Goal: Task Accomplishment & Management: Use online tool/utility

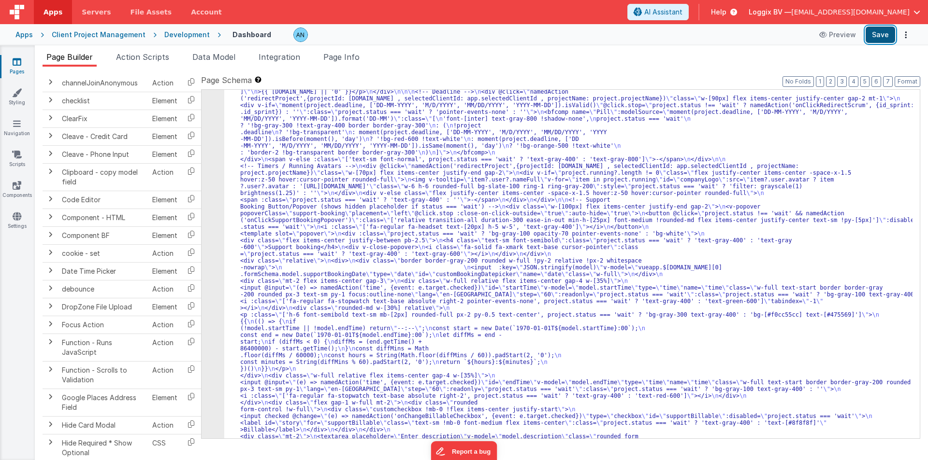
click at [885, 32] on button "Save" at bounding box center [879, 35] width 29 height 16
click at [160, 61] on span "Action Scripts" at bounding box center [142, 57] width 53 height 10
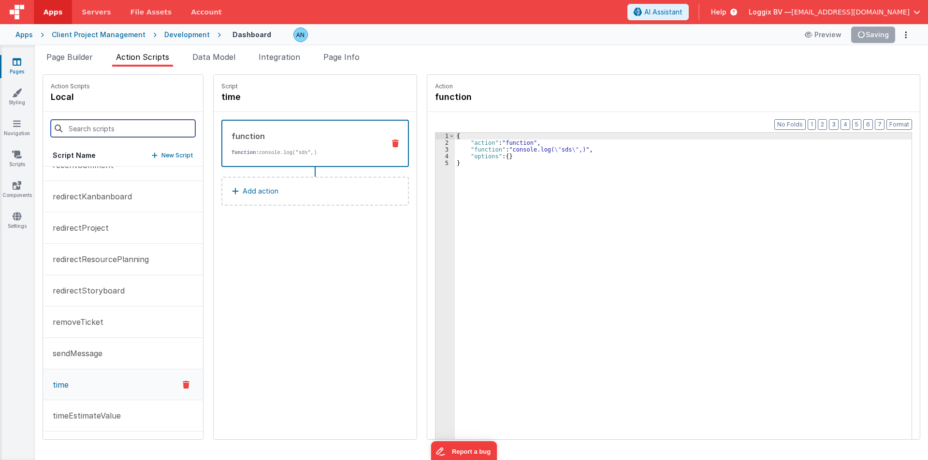
click at [138, 122] on input at bounding box center [123, 128] width 144 height 17
paste input "onClickSupportBookingPopover"
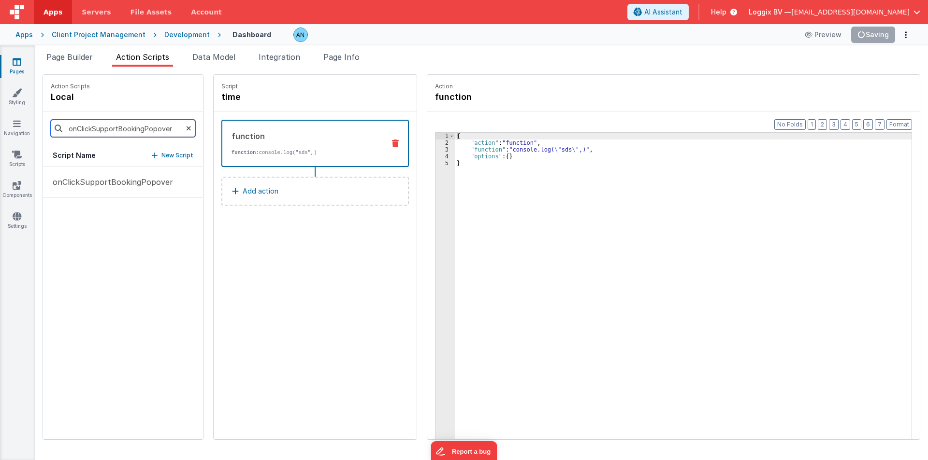
type input "onClickSupportBookingPopover"
click at [725, 187] on div "{ "action" : "function" , "function" : "console.log( \" sds \" ,)" , "options" …" at bounding box center [685, 308] width 460 height 350
click at [874, 37] on button "Save" at bounding box center [879, 35] width 29 height 16
click at [95, 182] on p "onClickSupportBookingPopover" at bounding box center [110, 182] width 126 height 12
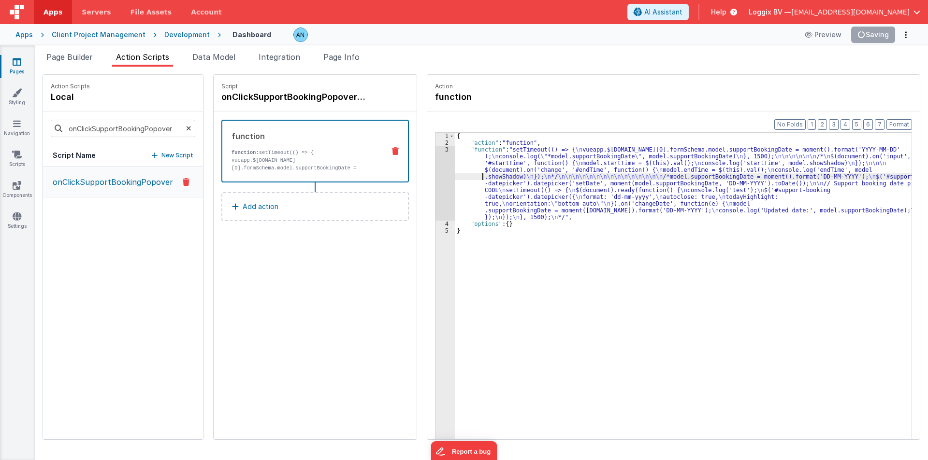
click at [460, 174] on div "{ "action" : "function" , "function" : "setTimeout(() => { \n vueapp.$store.sta…" at bounding box center [685, 308] width 460 height 350
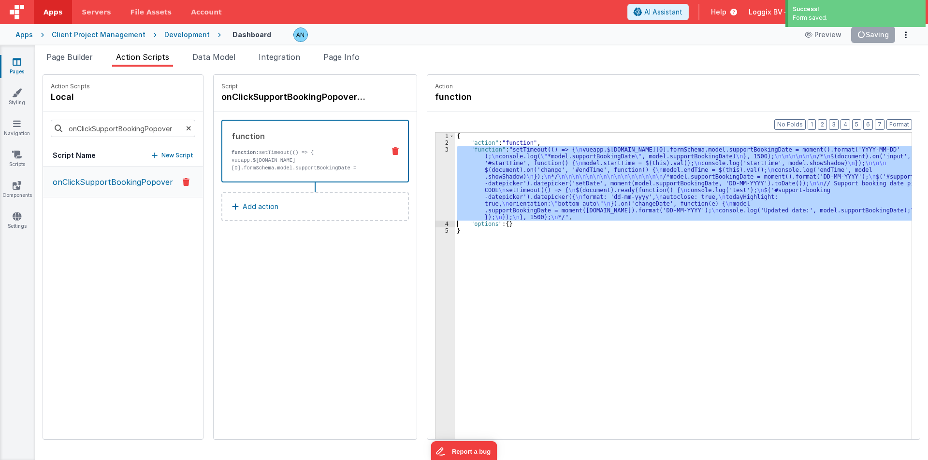
click at [442, 170] on div "3" at bounding box center [444, 183] width 19 height 74
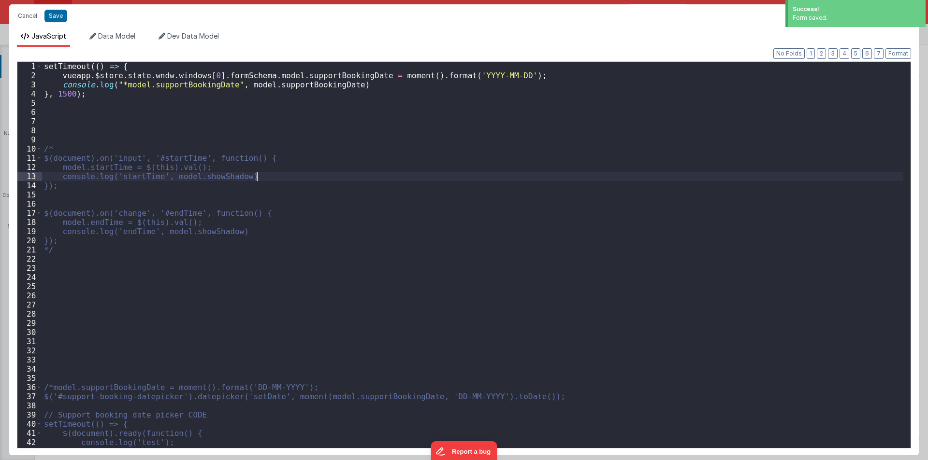
click at [435, 166] on div "setTimeout (( ) => { vueapp . $store . state . wndw . windows [ 0 ] . formSchem…" at bounding box center [472, 264] width 861 height 405
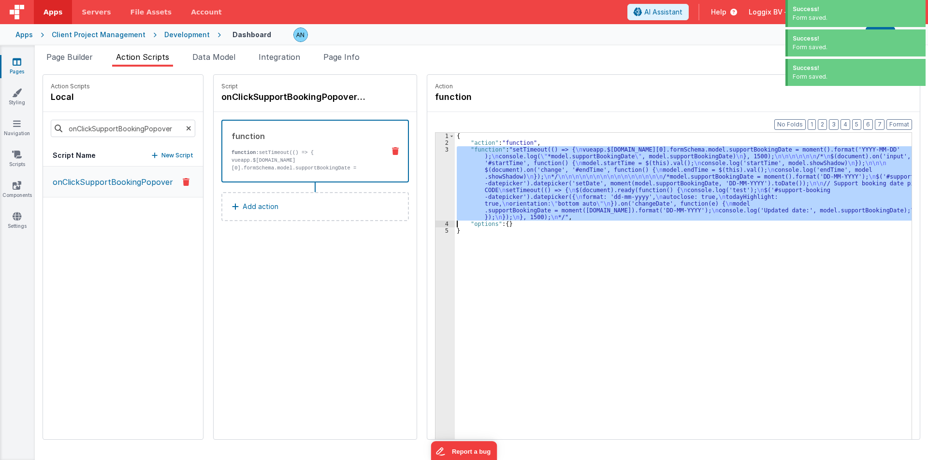
click at [436, 180] on div "3" at bounding box center [444, 183] width 19 height 74
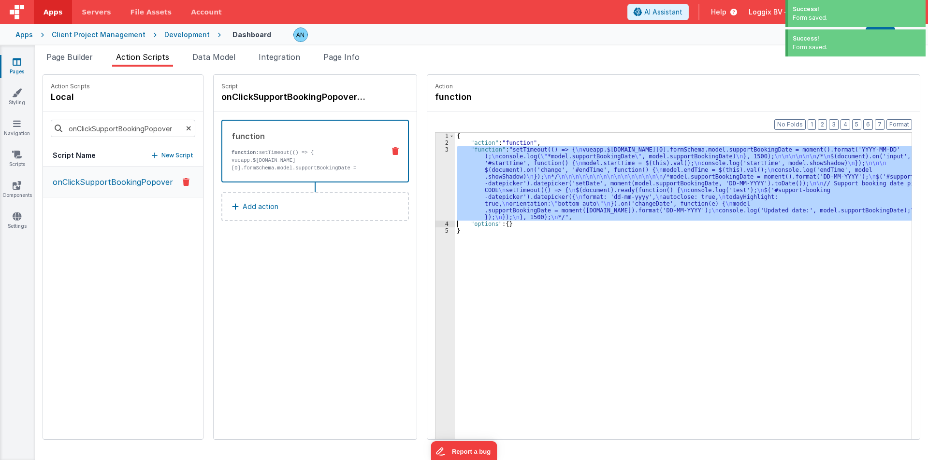
click at [435, 189] on div "3" at bounding box center [444, 183] width 19 height 74
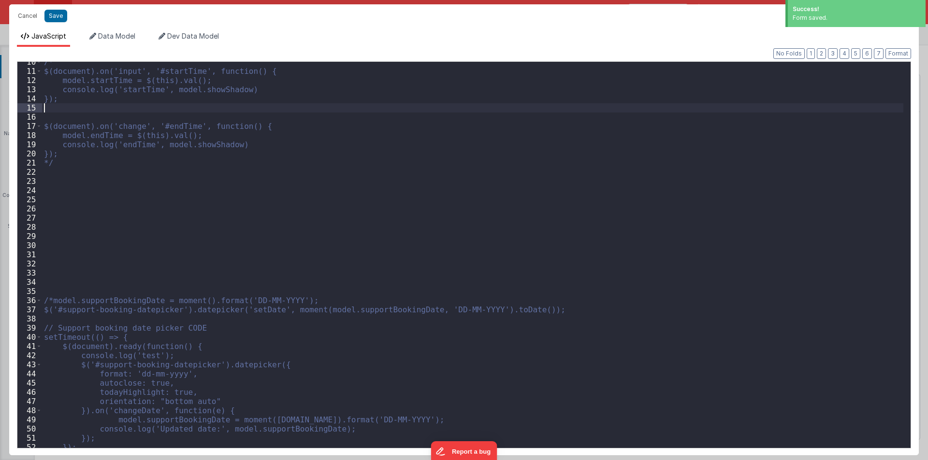
scroll to position [109, 0]
